Goal: Transaction & Acquisition: Purchase product/service

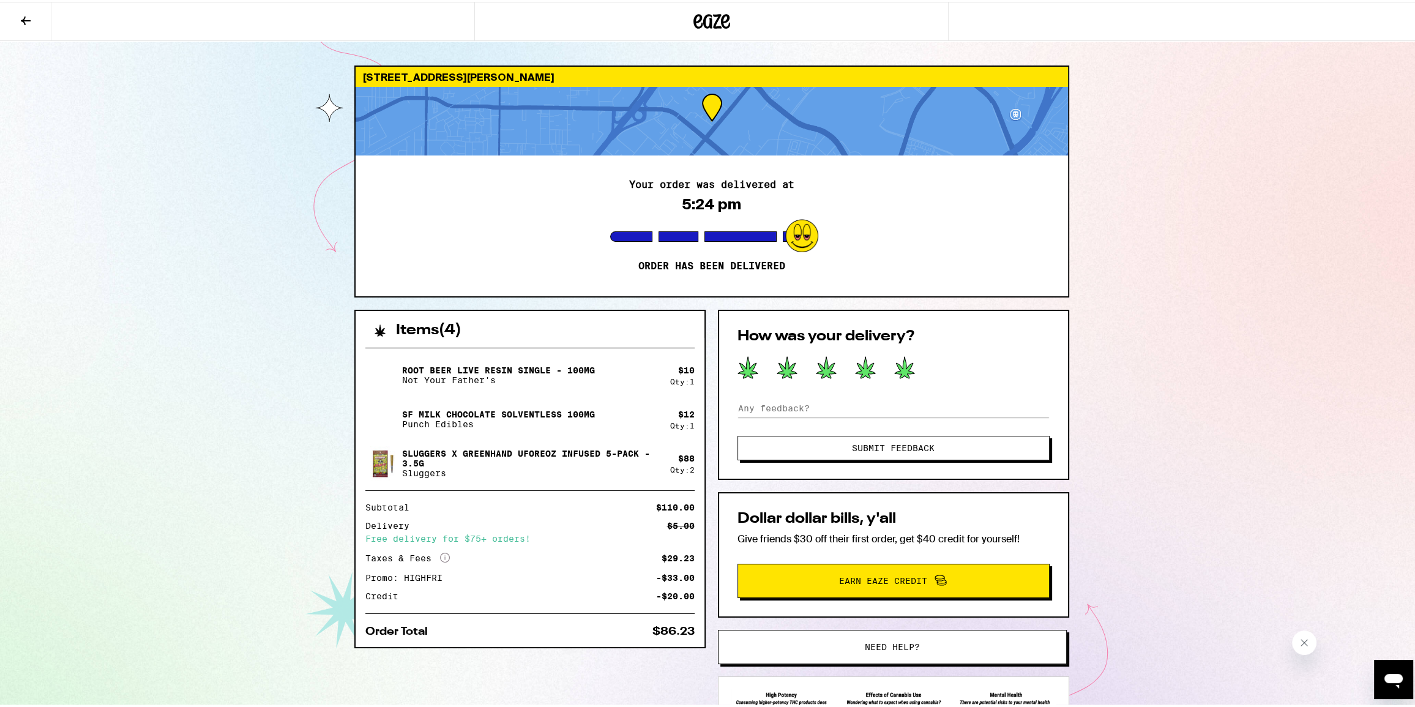
click at [905, 362] on icon at bounding box center [905, 365] width 20 height 21
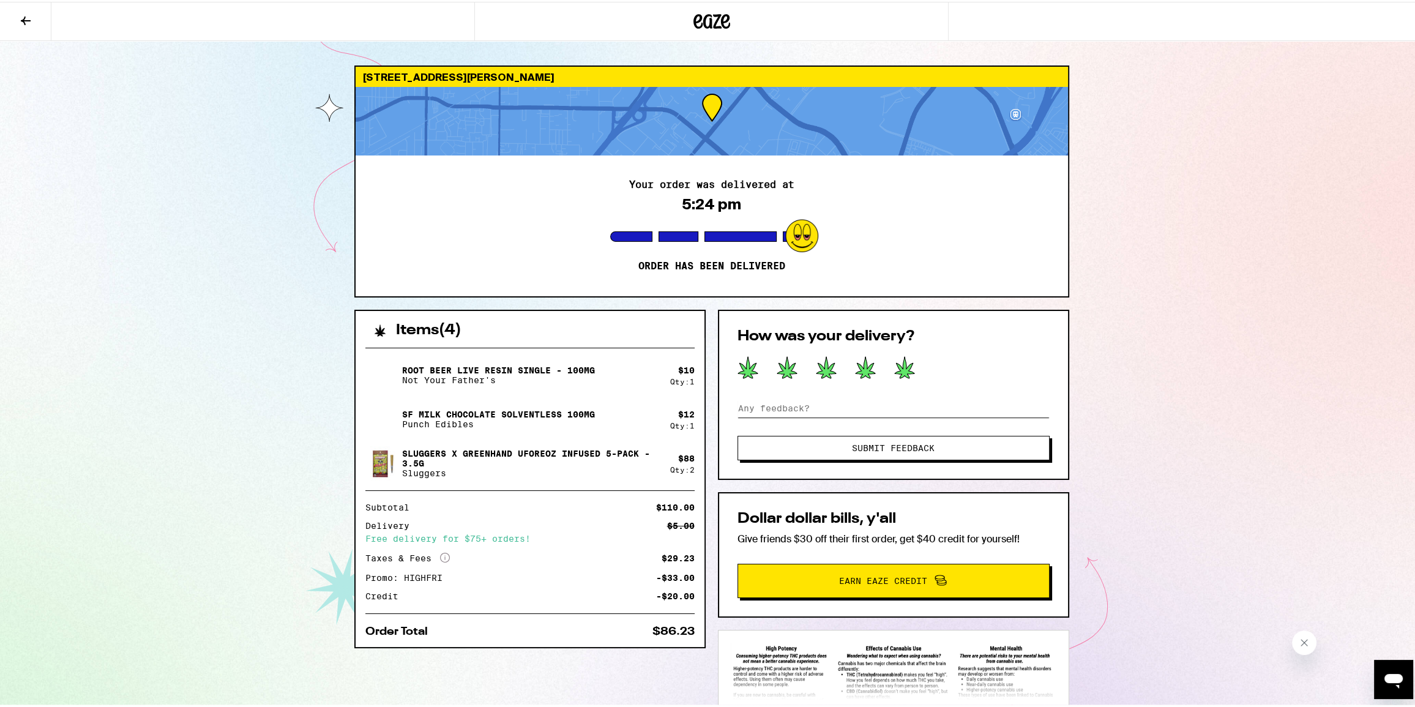
click at [827, 405] on input at bounding box center [893, 406] width 312 height 18
click at [24, 15] on icon at bounding box center [25, 19] width 15 height 15
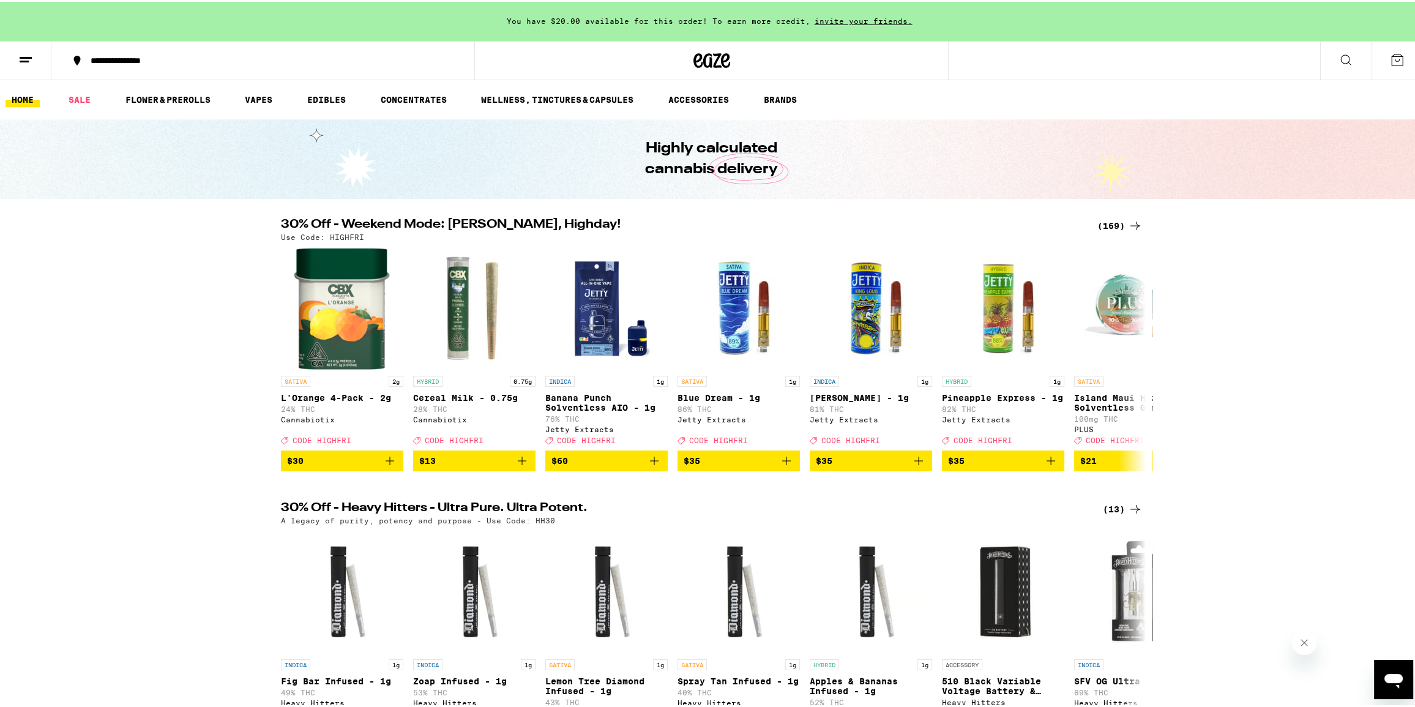
click at [1308, 646] on button "Close message from company" at bounding box center [1303, 642] width 24 height 24
click at [1114, 218] on div "(169)" at bounding box center [1119, 224] width 45 height 15
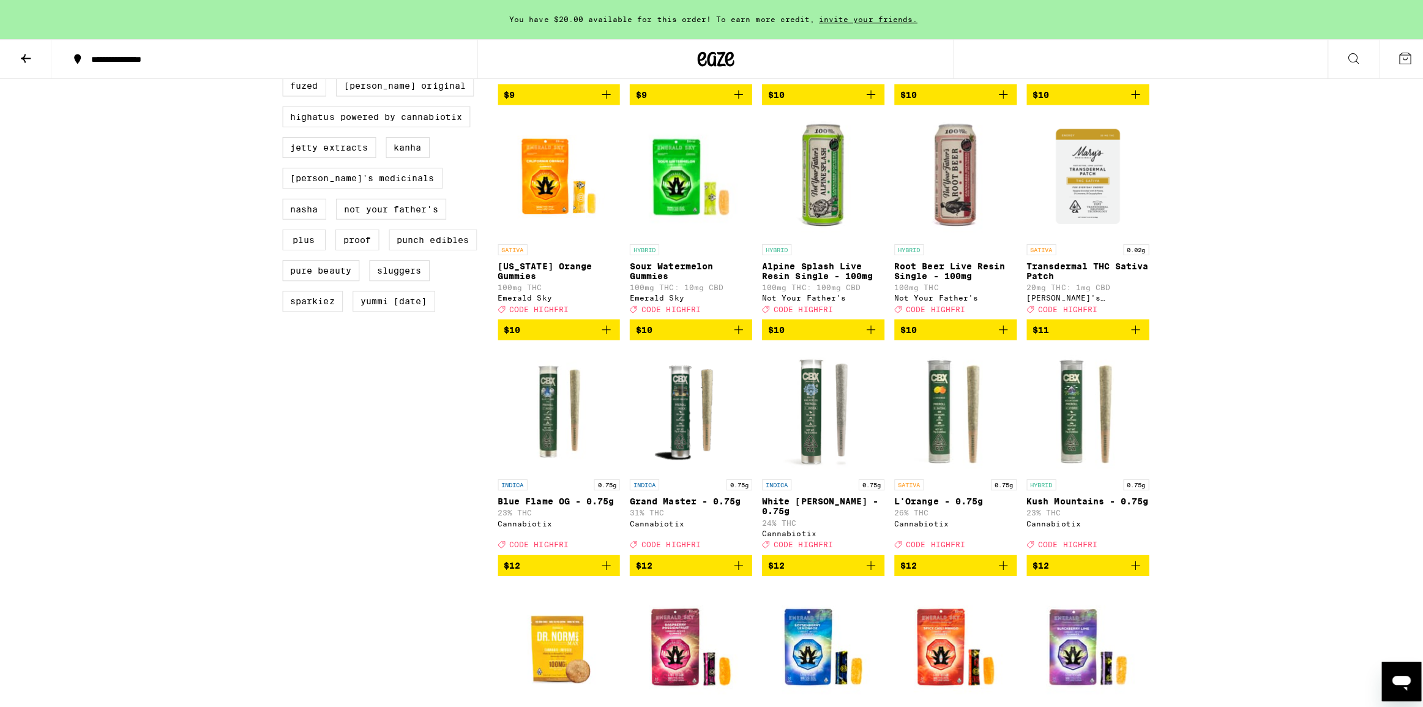
scroll to position [1057, 0]
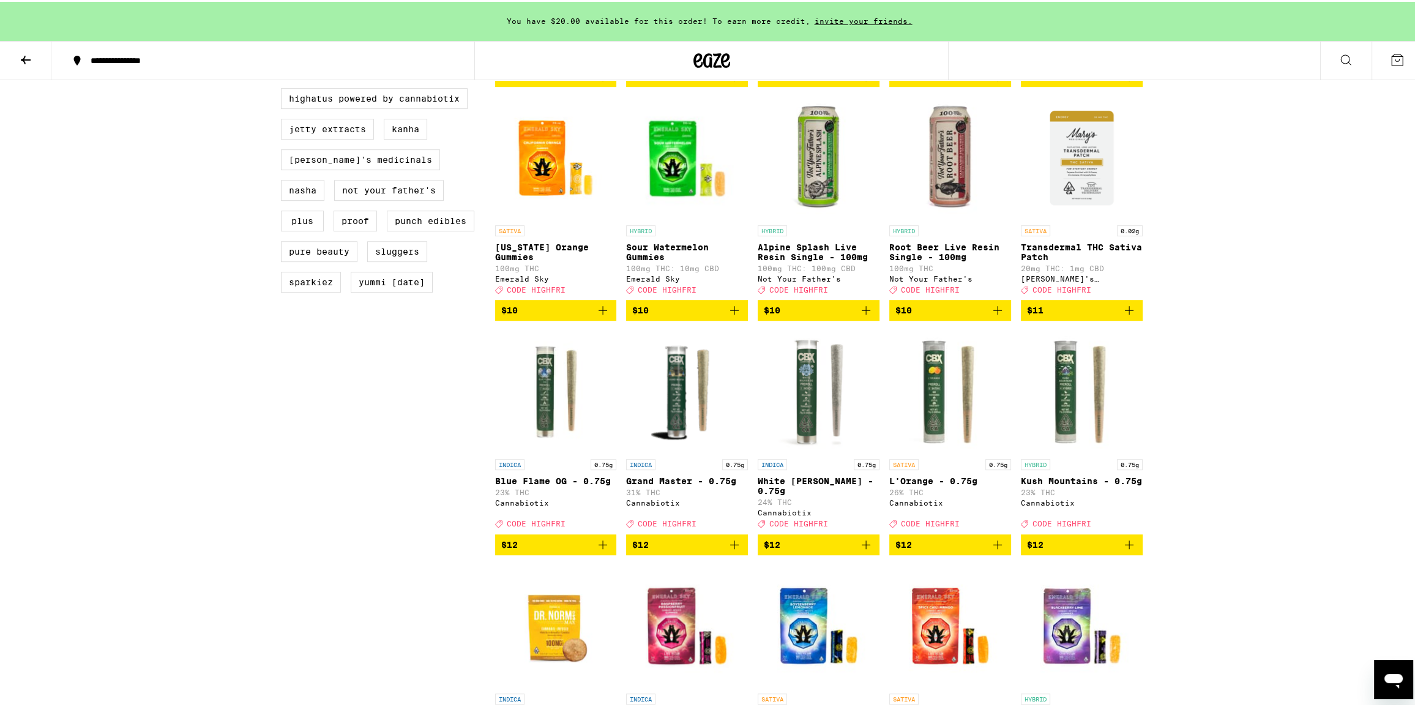
click at [947, 199] on img "Open page for Root Beer Live Resin Single - 100mg from Not Your Father's" at bounding box center [950, 156] width 122 height 122
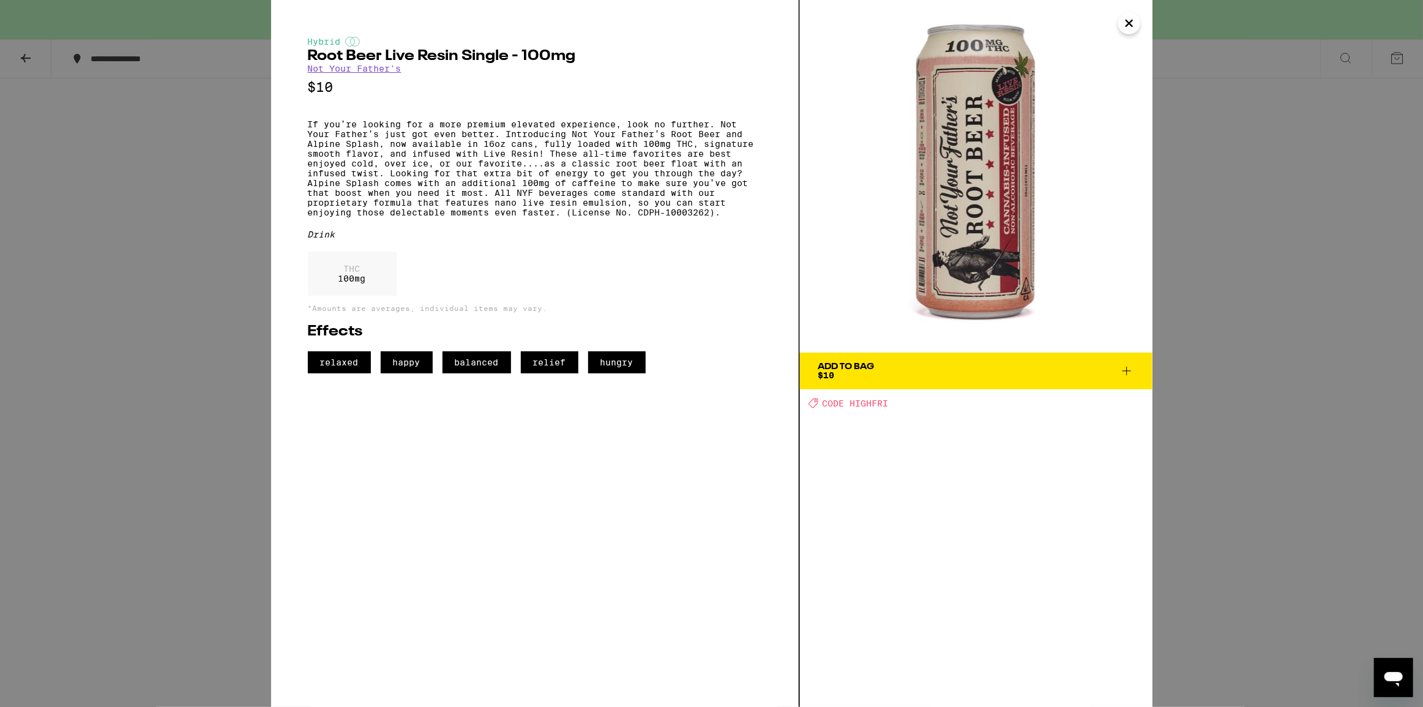
click at [1156, 18] on div "Hybrid Root Beer Live Resin Single - 100mg Not Your Father's $10 If you’re look…" at bounding box center [711, 353] width 1423 height 707
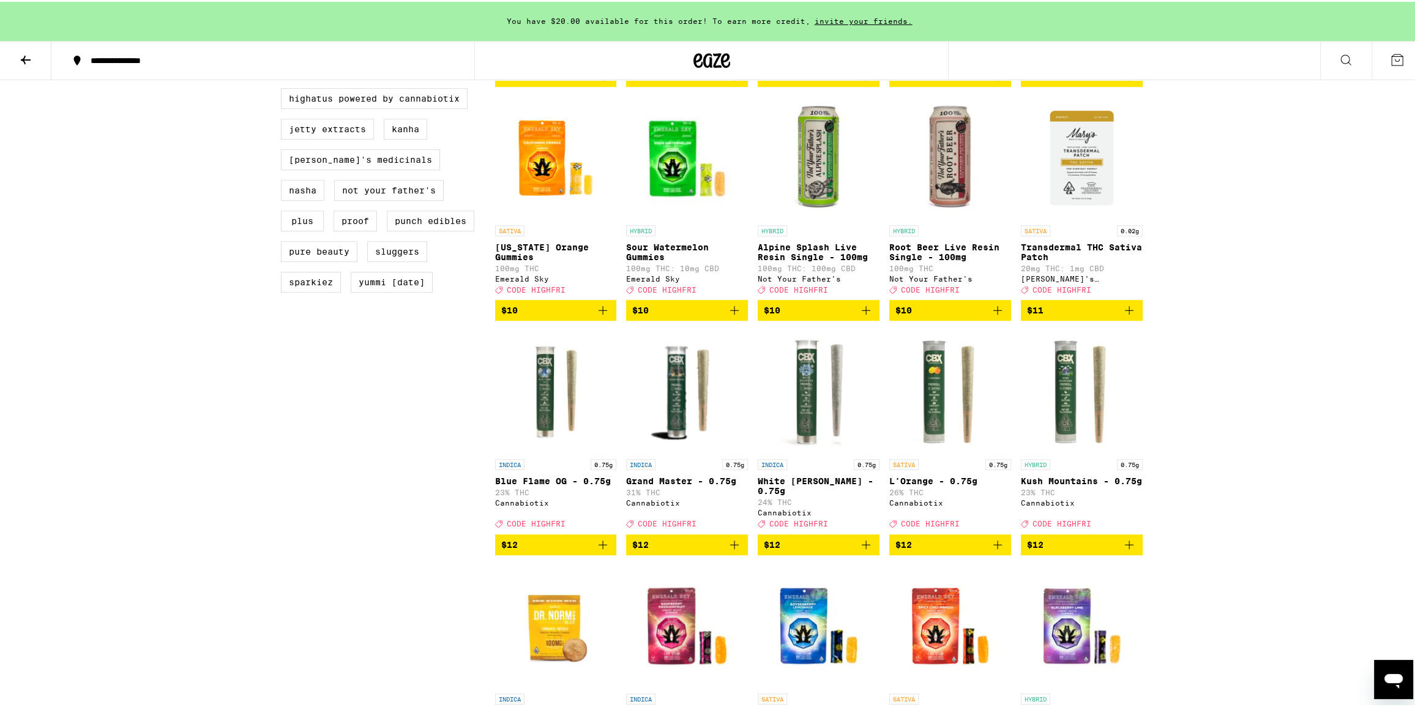
click at [815, 193] on img "Open page for Alpine Splash Live Resin Single - 100mg from Not Your Father's" at bounding box center [819, 156] width 122 height 122
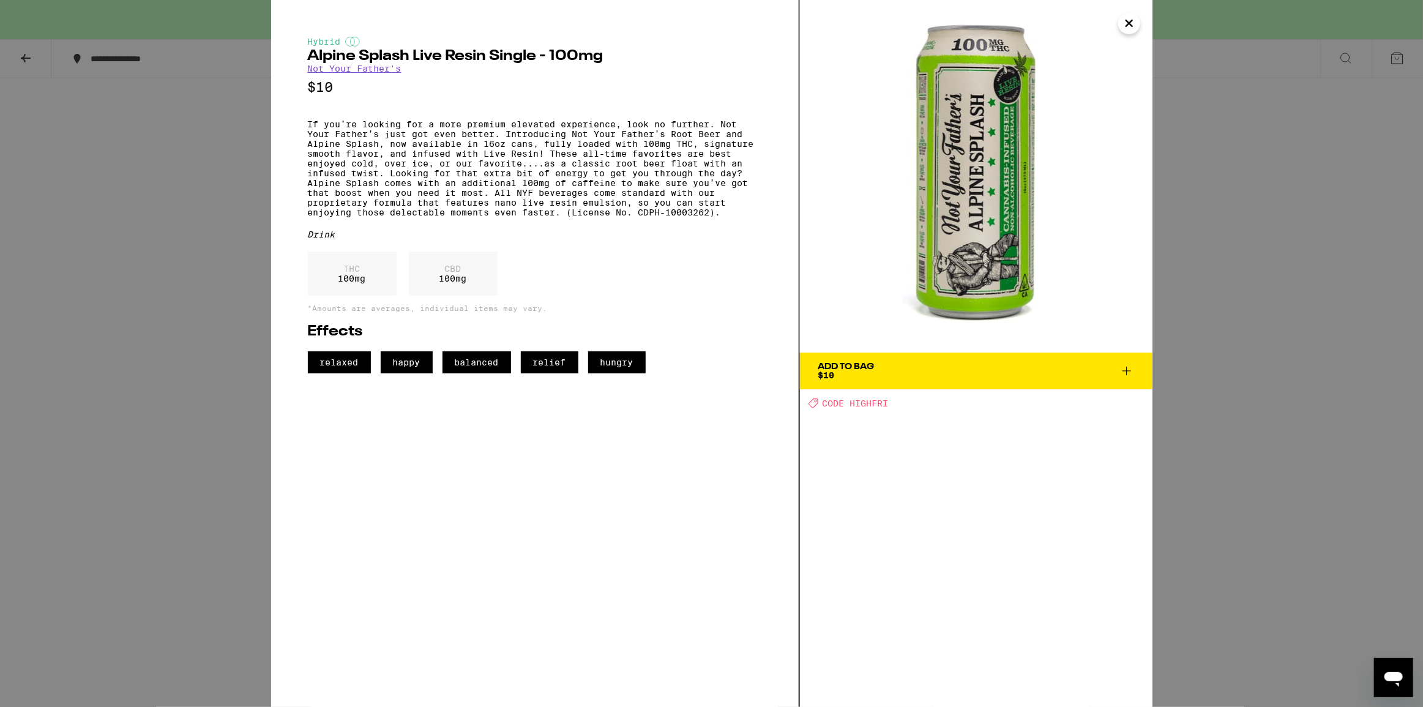
click at [1121, 30] on button "Close" at bounding box center [1129, 23] width 22 height 22
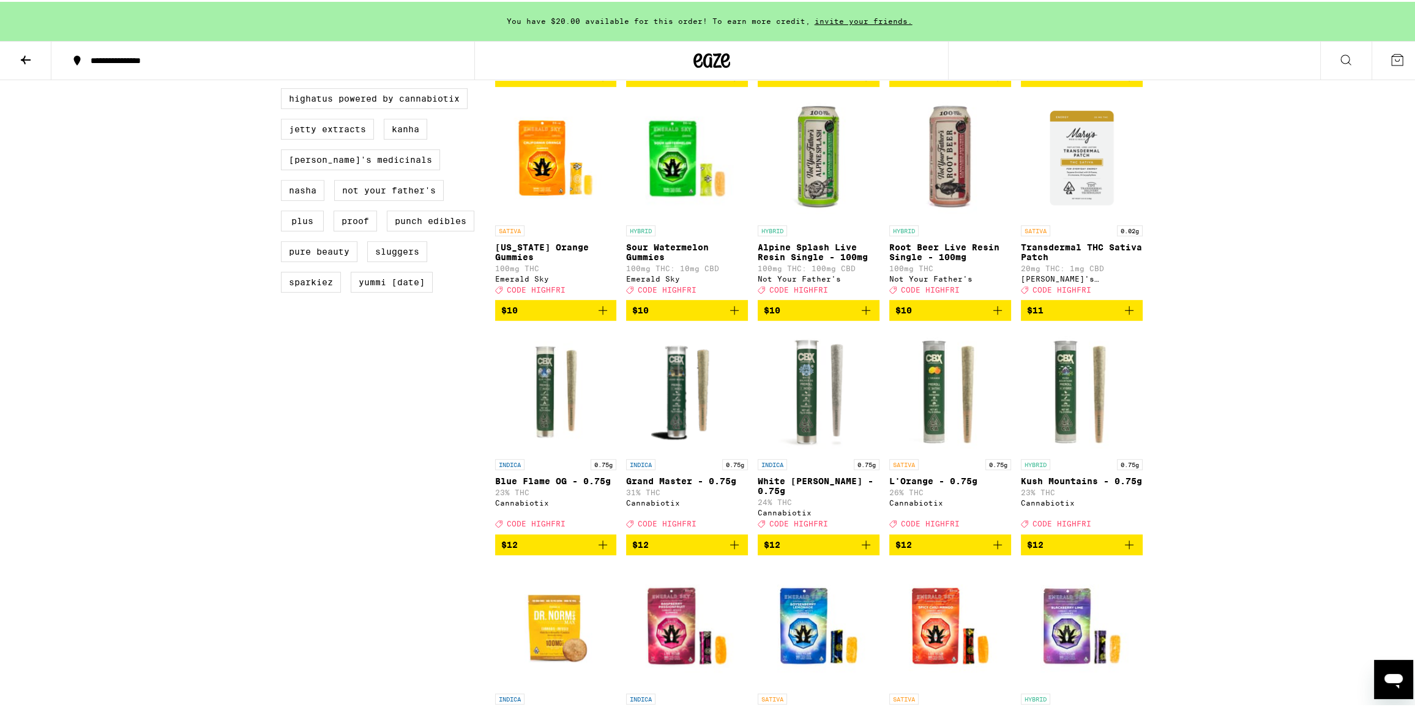
click at [956, 211] on img "Open page for Root Beer Live Resin Single - 100mg from Not Your Father's" at bounding box center [950, 156] width 122 height 122
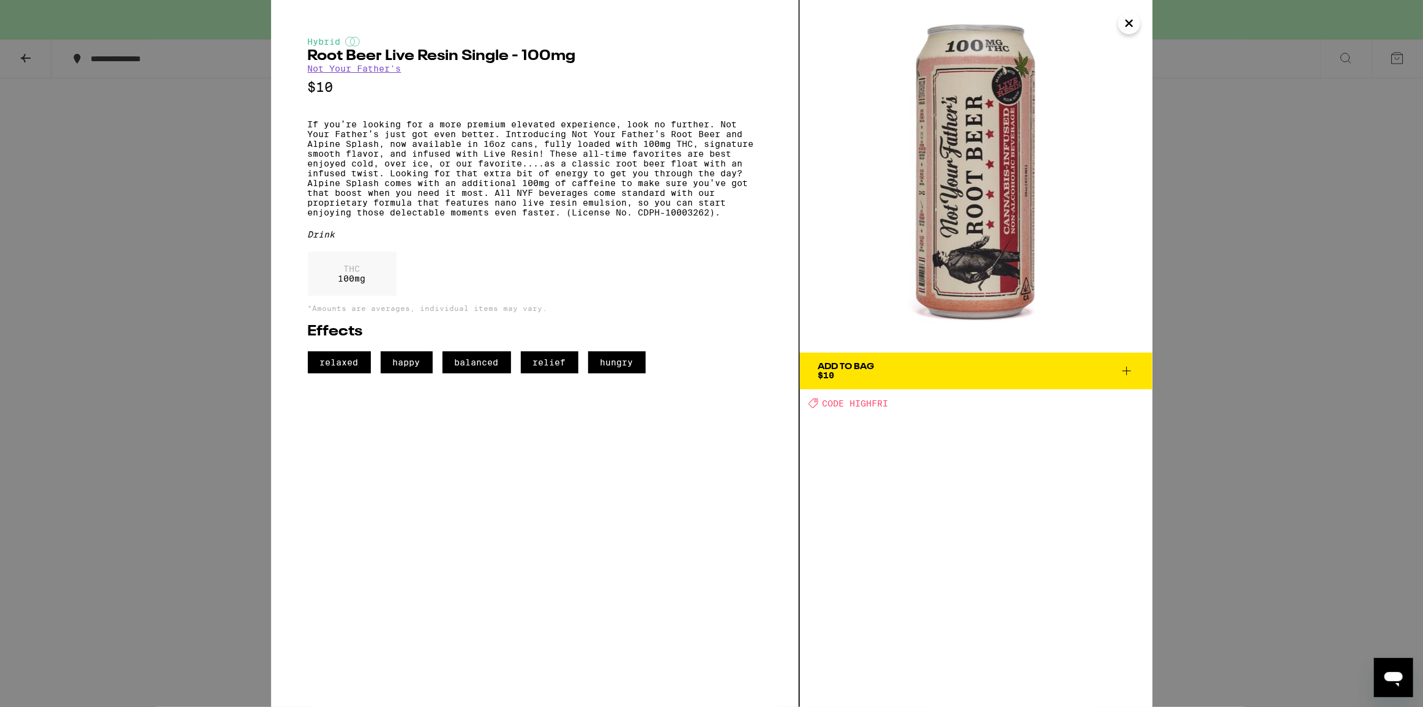
click at [389, 67] on link "Not Your Father's" at bounding box center [355, 69] width 94 height 10
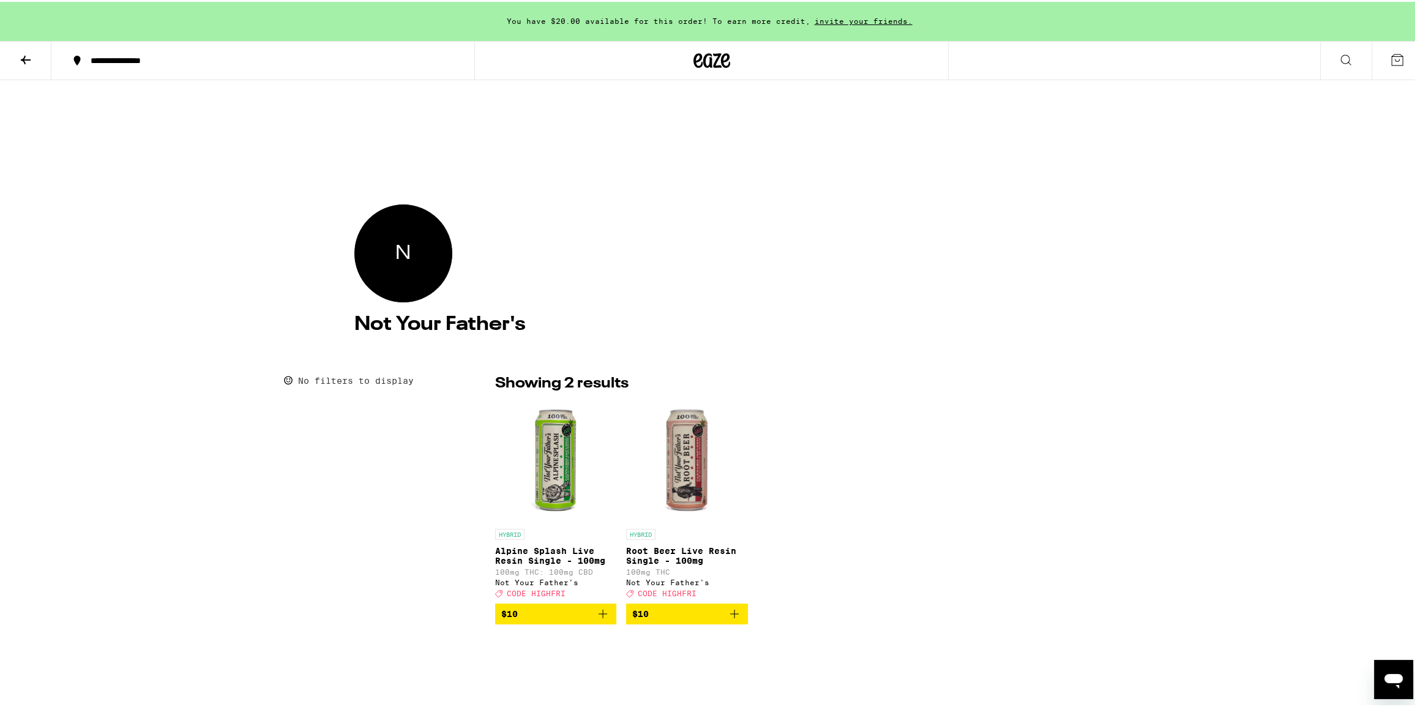
click at [9, 50] on button at bounding box center [25, 59] width 51 height 39
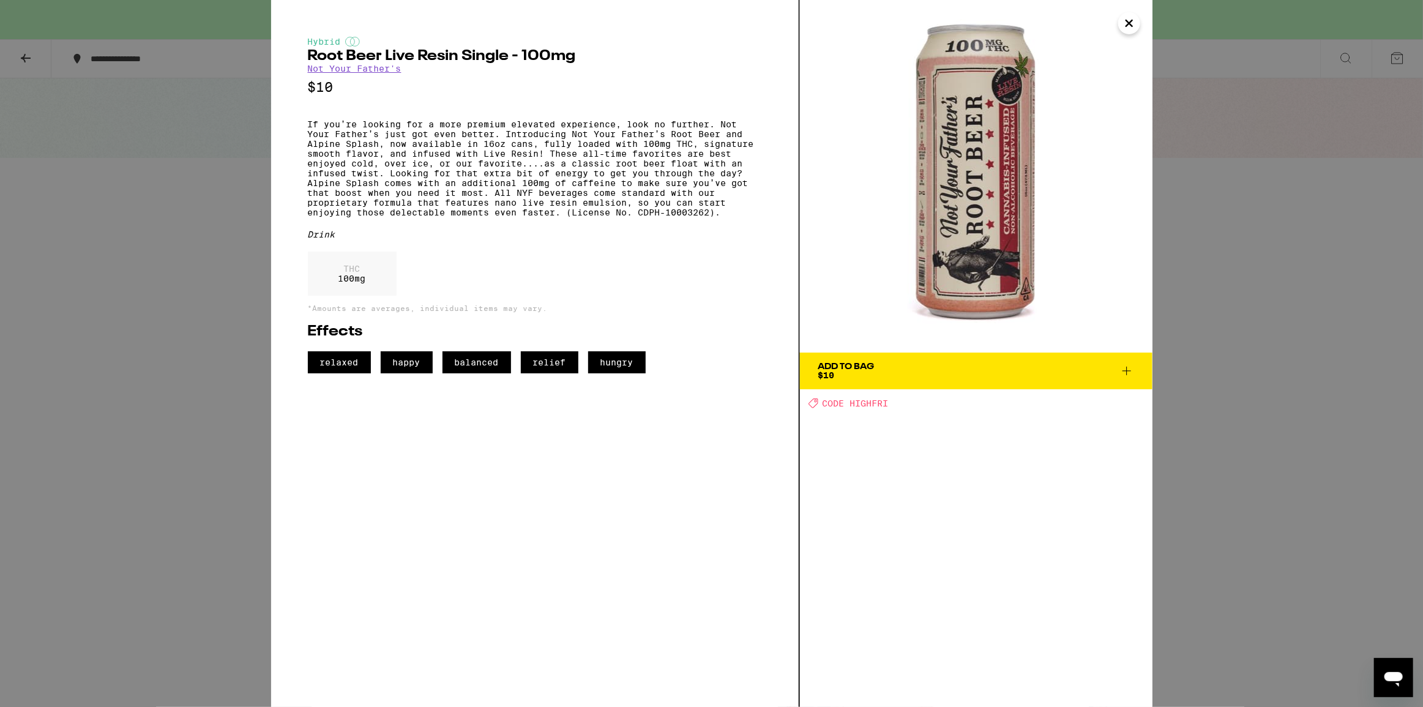
click at [1127, 29] on icon "Close" at bounding box center [1129, 23] width 15 height 18
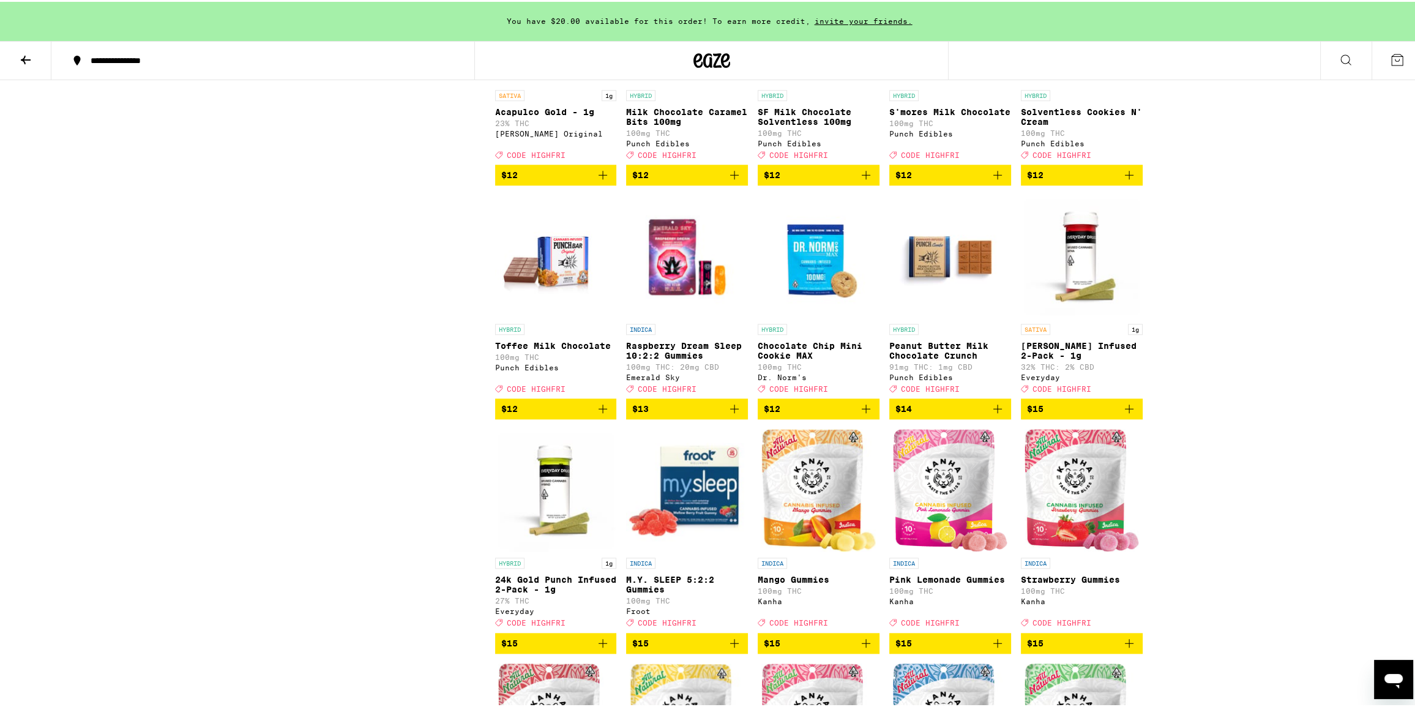
scroll to position [2170, 0]
